Goal: Task Accomplishment & Management: Manage account settings

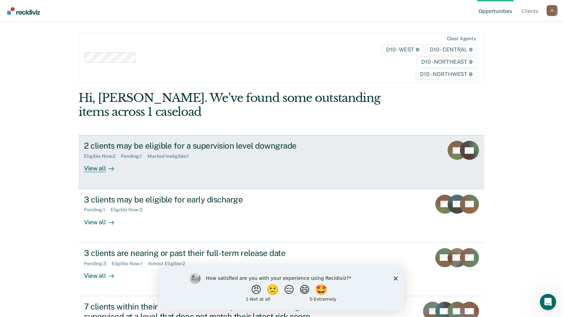
click at [229, 169] on div "2 clients may be eligible for a supervision level downgrade Eligible Now : 2 Pe…" at bounding box center [212, 156] width 256 height 31
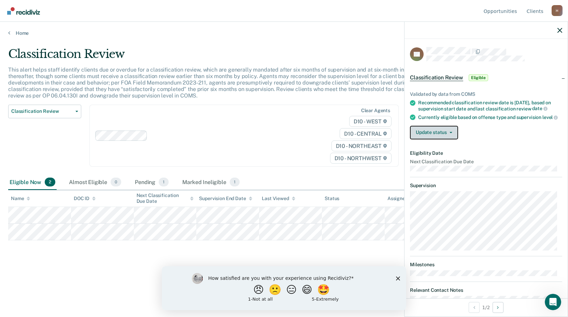
click at [455, 140] on button "Update status" at bounding box center [434, 133] width 48 height 14
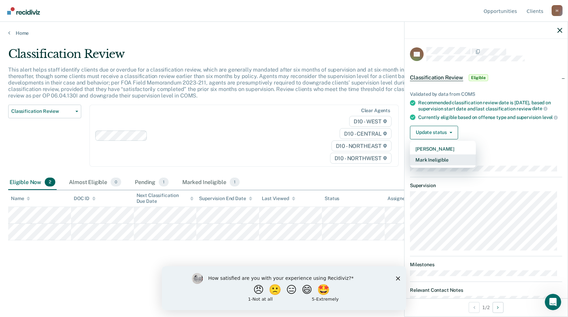
click at [453, 166] on button "Mark Ineligible" at bounding box center [443, 160] width 66 height 11
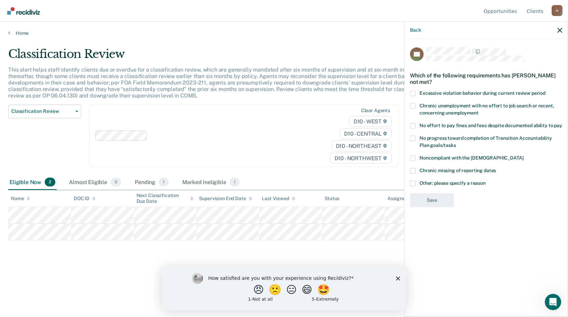
click at [414, 184] on span at bounding box center [412, 183] width 5 height 5
click at [486, 181] on input "Other: please specify a reason" at bounding box center [486, 181] width 0 height 0
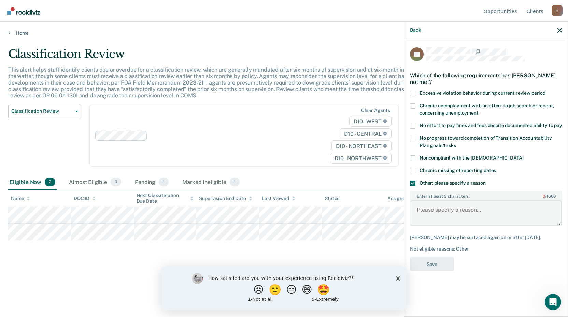
click at [457, 215] on textarea "Enter at least 3 characters 0 / 1600" at bounding box center [486, 213] width 151 height 25
type textarea "Deceased"
click at [426, 266] on button "Save" at bounding box center [432, 265] width 44 height 14
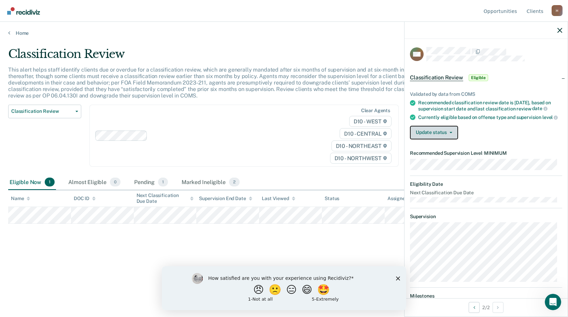
click at [449, 139] on button "Update status" at bounding box center [434, 133] width 48 height 14
click at [476, 139] on div "Update status [PERSON_NAME] Mark Ineligible" at bounding box center [486, 133] width 152 height 14
click at [450, 140] on button "Update status" at bounding box center [434, 133] width 48 height 14
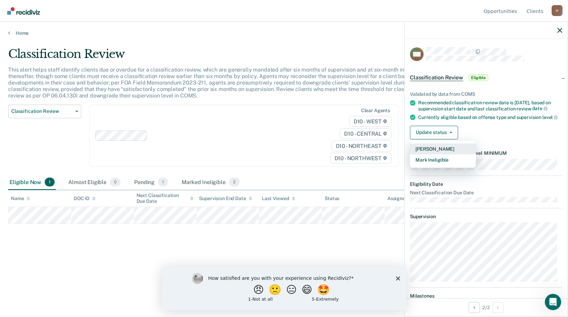
click at [447, 151] on button "[PERSON_NAME]" at bounding box center [443, 149] width 66 height 11
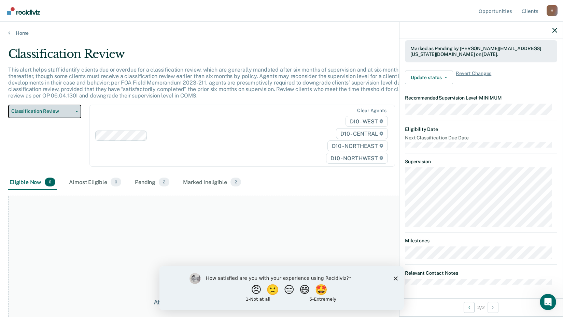
click at [71, 114] on span "Classification Review" at bounding box center [41, 112] width 61 height 6
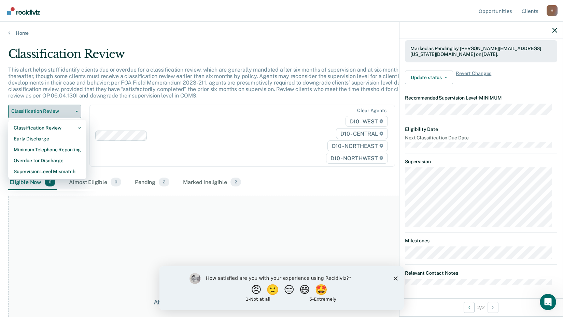
click at [71, 114] on span "Classification Review" at bounding box center [41, 112] width 61 height 6
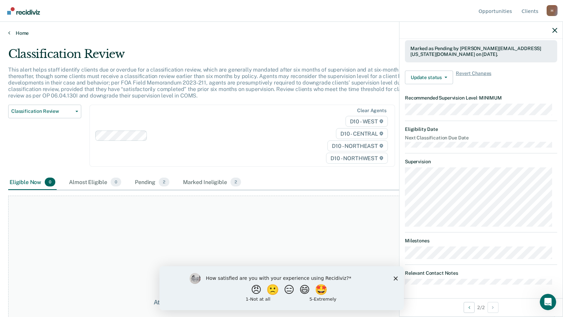
click at [20, 32] on link "Home" at bounding box center [281, 33] width 547 height 6
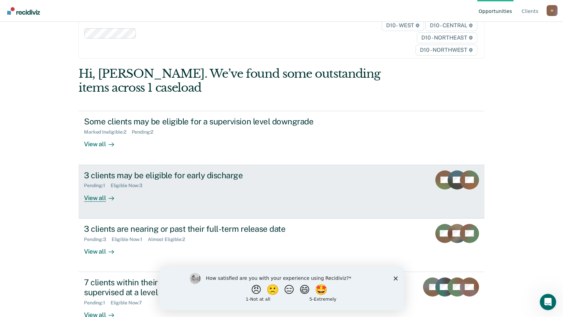
scroll to position [43, 0]
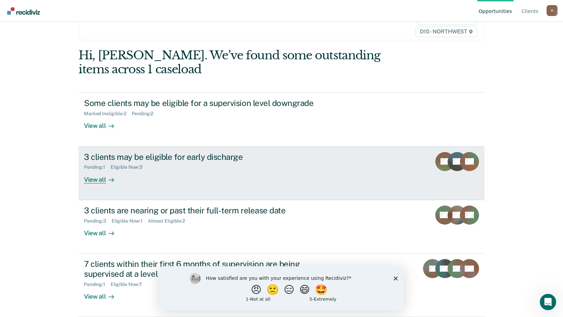
click at [303, 176] on div "3 clients may be eligible for early discharge Pending : 1 Eligible Now : 3 View…" at bounding box center [212, 167] width 256 height 31
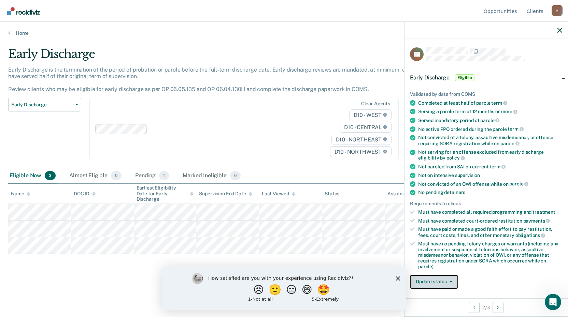
click at [447, 280] on button "Update status" at bounding box center [434, 282] width 48 height 14
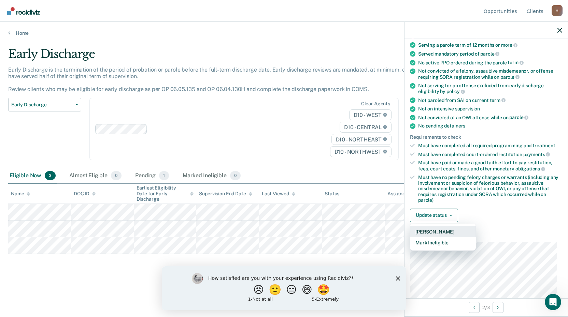
scroll to position [68, 0]
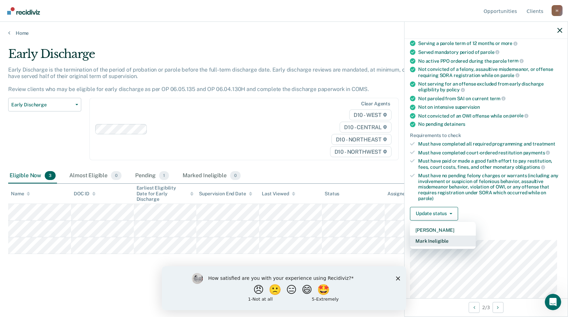
click at [455, 243] on button "Mark Ineligible" at bounding box center [443, 241] width 66 height 11
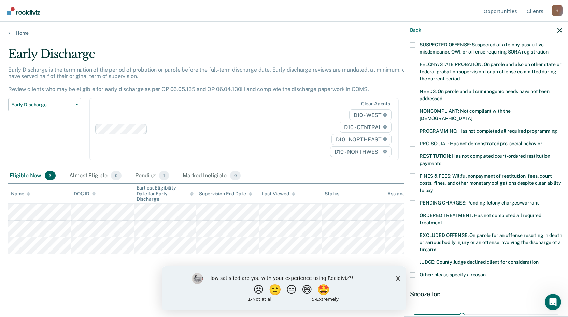
click at [413, 91] on span at bounding box center [412, 91] width 5 height 5
click at [442, 96] on input "NEEDS: On parole and all criminogenic needs have not been addressed" at bounding box center [442, 96] width 0 height 0
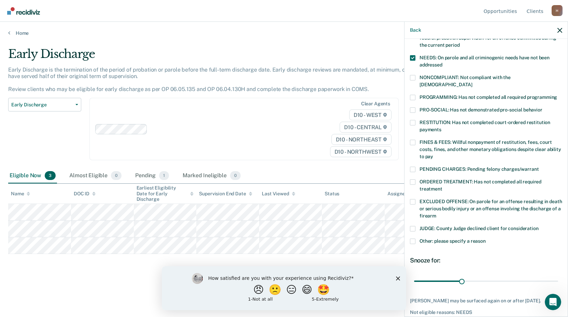
scroll to position [102, 0]
click at [415, 239] on span at bounding box center [412, 241] width 5 height 5
click at [486, 239] on input "Other: please specify a reason" at bounding box center [486, 239] width 0 height 0
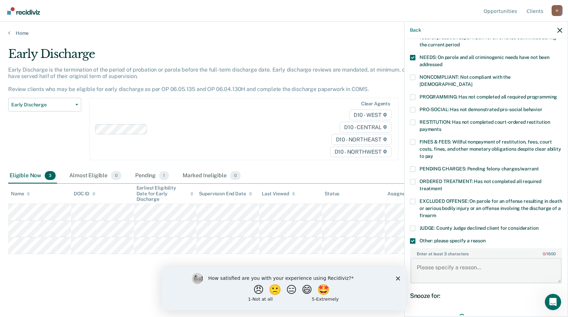
click at [463, 259] on textarea "Enter at least 3 characters 0 / 1600" at bounding box center [486, 270] width 151 height 25
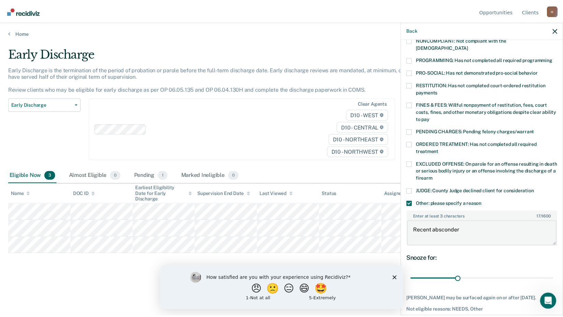
scroll to position [167, 0]
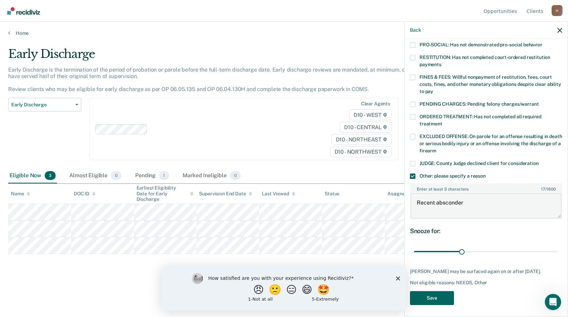
type textarea "Recent absconder"
click at [431, 301] on button "Save" at bounding box center [432, 299] width 44 height 14
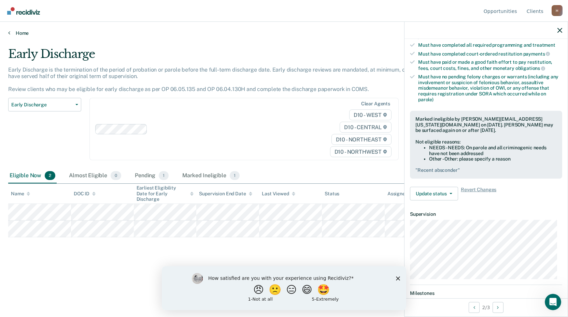
click at [12, 33] on link "Home" at bounding box center [284, 33] width 552 height 6
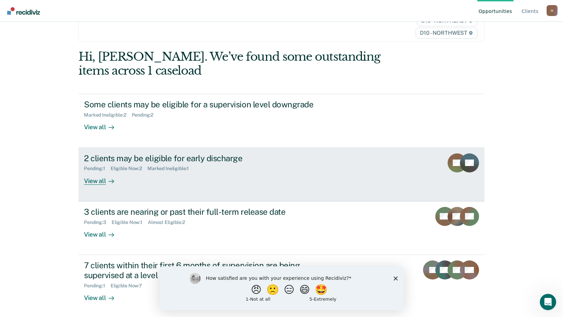
scroll to position [43, 0]
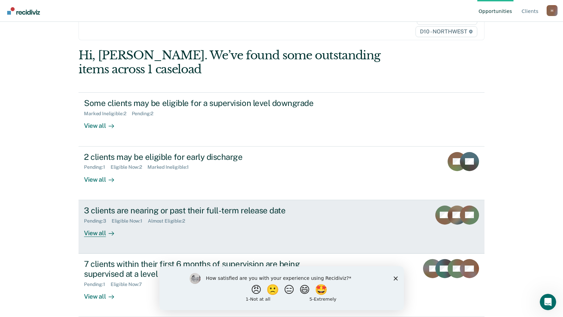
click at [236, 216] on div "Pending : 3 Eligible Now : 1 Almost Eligible : 2" at bounding box center [204, 220] width 240 height 9
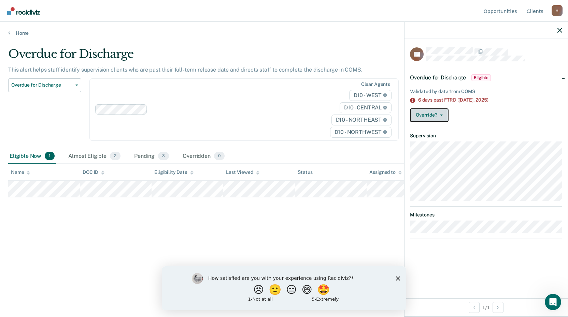
click at [441, 120] on button "Override?" at bounding box center [429, 116] width 39 height 14
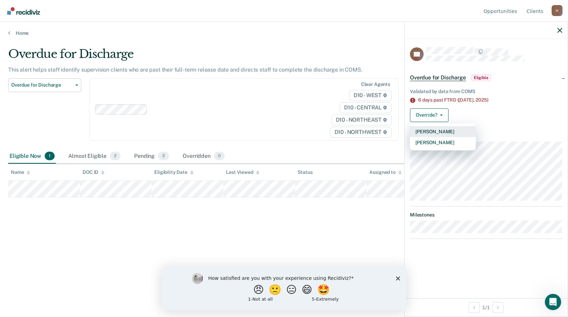
click at [450, 133] on button "[PERSON_NAME]" at bounding box center [443, 131] width 66 height 11
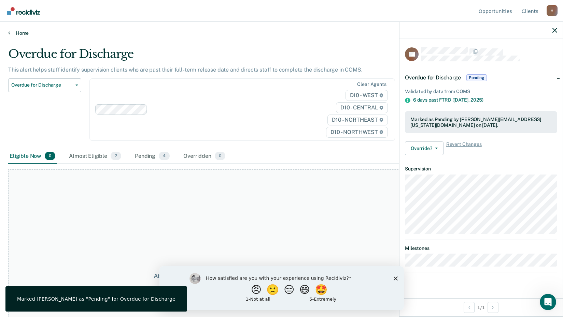
click at [15, 33] on link "Home" at bounding box center [281, 33] width 547 height 6
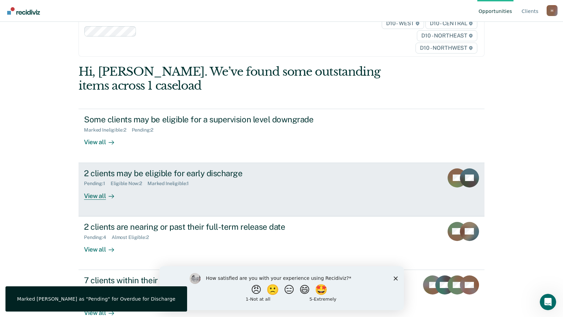
scroll to position [43, 0]
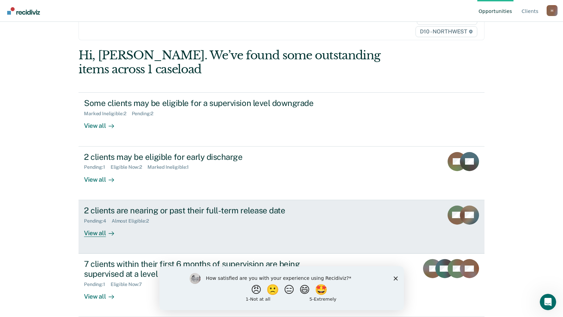
click at [250, 236] on div "2 clients are nearing or past their full-term release date Pending : 4 Almost E…" at bounding box center [212, 221] width 256 height 31
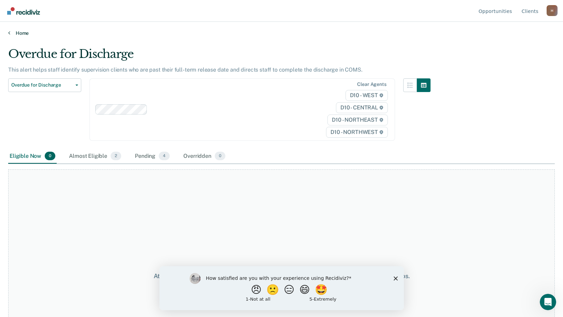
click at [15, 32] on link "Home" at bounding box center [281, 33] width 547 height 6
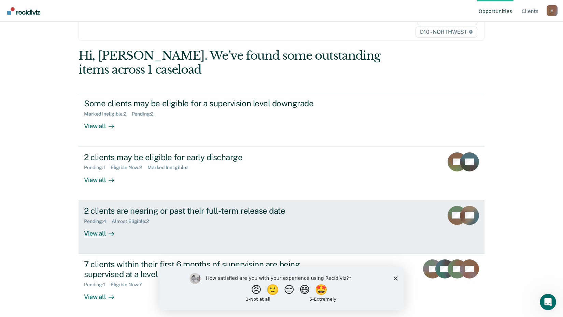
scroll to position [43, 0]
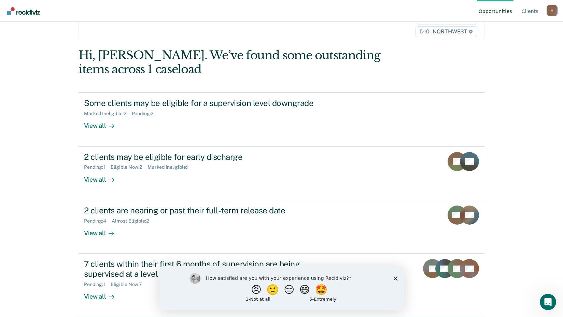
click at [393, 279] on icon "Close survey" at bounding box center [395, 279] width 4 height 4
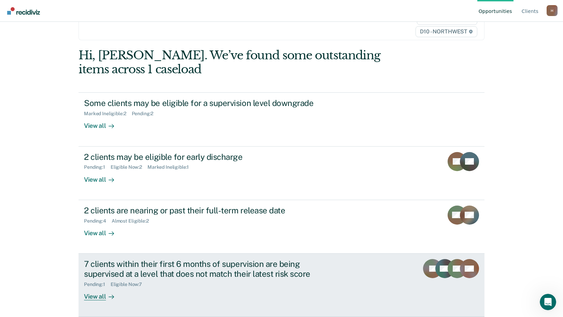
click at [190, 278] on div "7 clients within their first 6 months of supervision are being supervised at a …" at bounding box center [204, 269] width 240 height 20
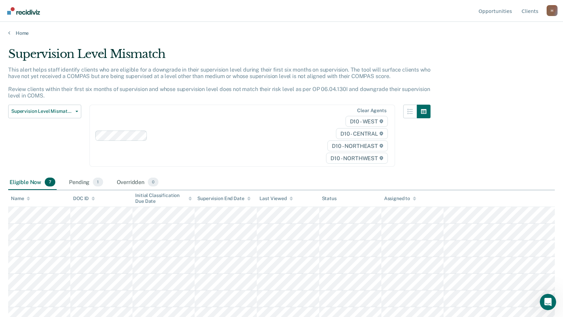
scroll to position [7, 0]
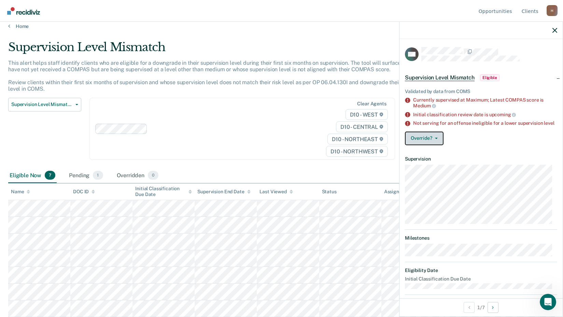
click at [435, 139] on icon "button" at bounding box center [436, 138] width 3 height 1
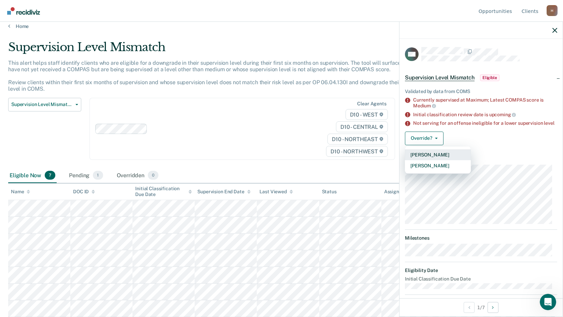
click at [430, 160] on button "[PERSON_NAME]" at bounding box center [438, 155] width 66 height 11
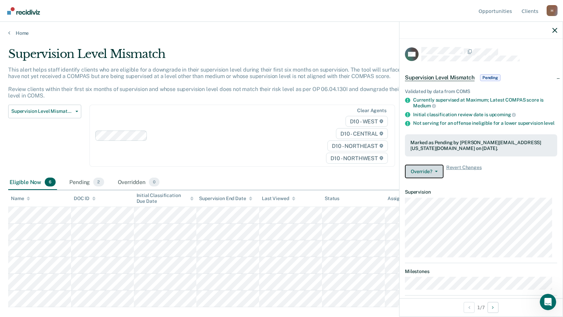
scroll to position [0, 0]
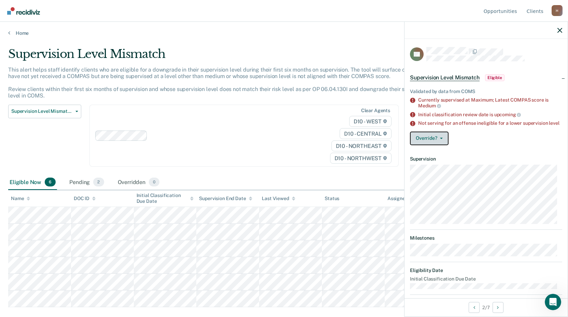
click at [439, 145] on button "Override?" at bounding box center [429, 139] width 39 height 14
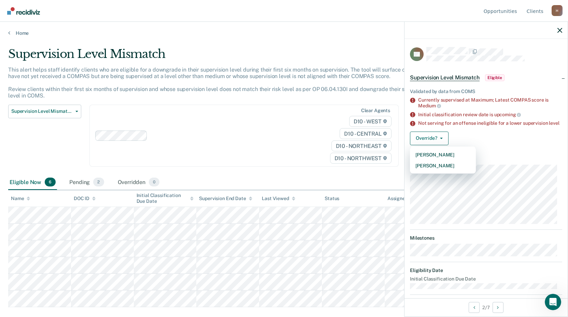
click at [469, 142] on div "Override? [PERSON_NAME] Mark Overridden" at bounding box center [486, 139] width 152 height 14
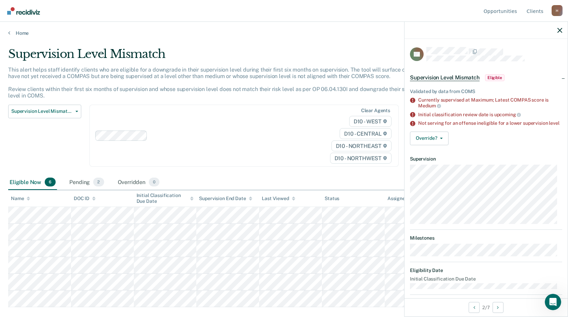
click at [492, 77] on span "Eligible" at bounding box center [494, 77] width 19 height 7
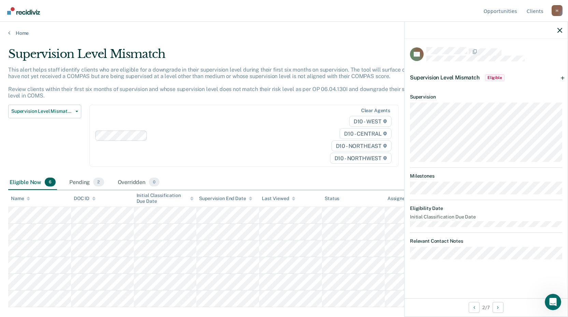
click at [488, 78] on span "Eligible" at bounding box center [494, 77] width 19 height 7
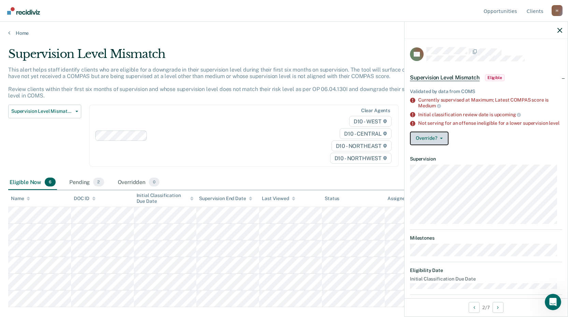
click at [443, 145] on button "Override?" at bounding box center [429, 139] width 39 height 14
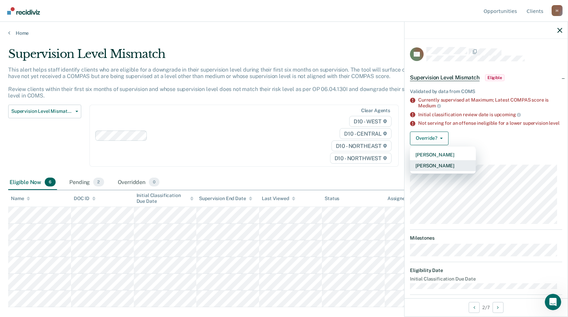
click at [441, 171] on button "[PERSON_NAME]" at bounding box center [443, 165] width 66 height 11
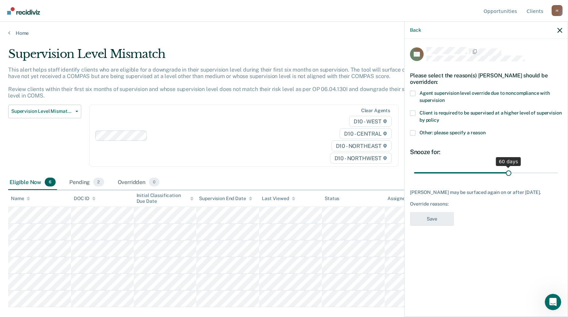
drag, startPoint x: 463, startPoint y: 174, endPoint x: 509, endPoint y: 173, distance: 45.8
type input "60"
click at [509, 173] on input "range" at bounding box center [486, 173] width 144 height 12
click at [414, 133] on span at bounding box center [412, 132] width 5 height 5
click at [486, 130] on input "Other: please specify a reason" at bounding box center [486, 130] width 0 height 0
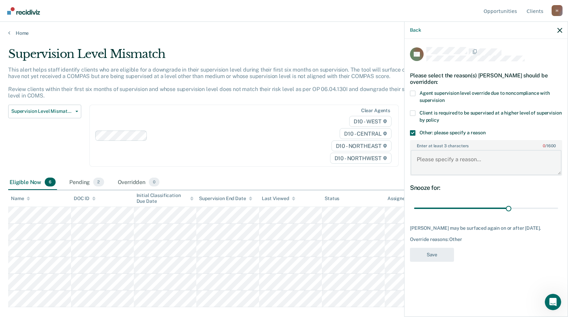
click at [450, 152] on textarea "Enter at least 3 characters 0 / 1600" at bounding box center [486, 162] width 151 height 25
type textarea "Offender has not displayed efforts to secure employment"
click at [437, 255] on button "Save" at bounding box center [432, 255] width 44 height 14
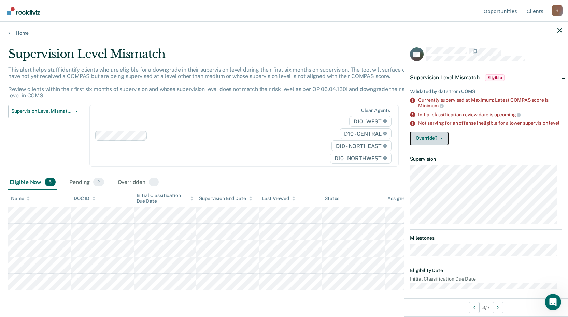
click at [437, 142] on button "Override?" at bounding box center [429, 139] width 39 height 14
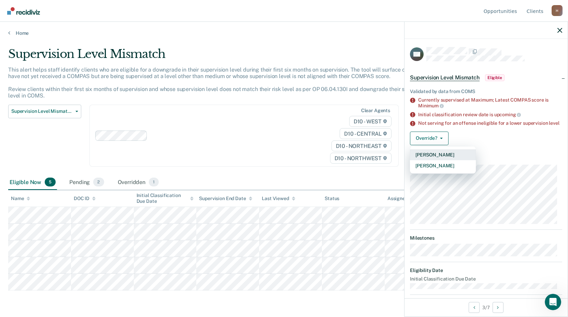
click at [439, 159] on button "[PERSON_NAME]" at bounding box center [443, 155] width 66 height 11
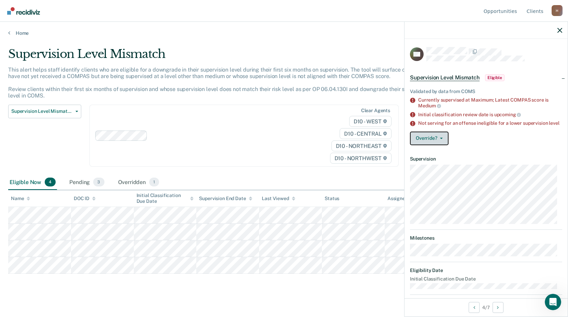
click at [438, 145] on button "Override?" at bounding box center [429, 139] width 39 height 14
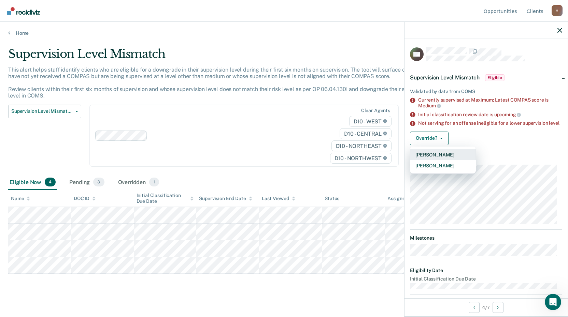
click at [440, 159] on button "[PERSON_NAME]" at bounding box center [443, 155] width 66 height 11
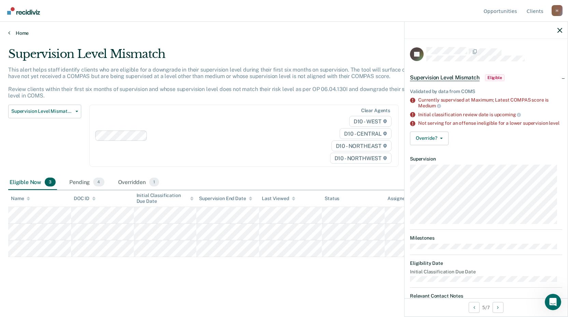
click at [21, 36] on link "Home" at bounding box center [284, 33] width 552 height 6
